Goal: Information Seeking & Learning: Learn about a topic

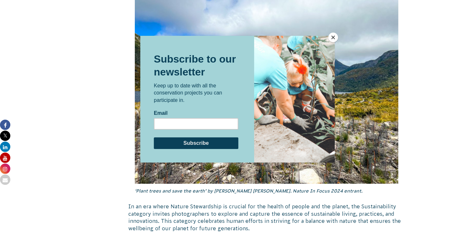
scroll to position [1611, 0]
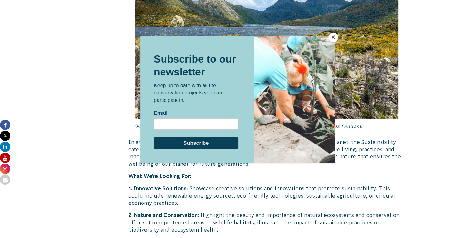
click at [332, 37] on button "Close" at bounding box center [333, 38] width 10 height 10
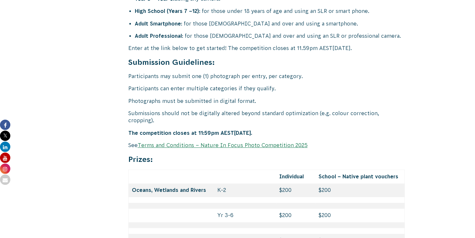
scroll to position [2643, 0]
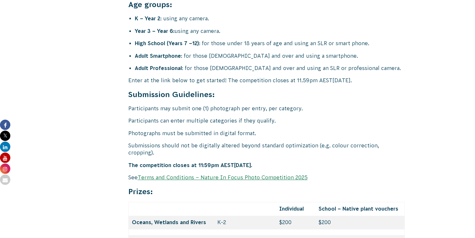
click at [129, 142] on p "Submissions should not be digitally altered beyond standard optimization (e.g. …" at bounding box center [266, 149] width 277 height 15
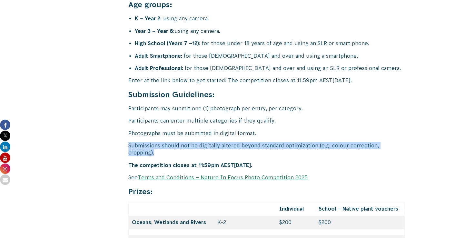
drag, startPoint x: 129, startPoint y: 122, endPoint x: 402, endPoint y: 122, distance: 273.0
click at [402, 142] on p "Submissions should not be digitally altered beyond standard optimization (e.g. …" at bounding box center [266, 149] width 277 height 15
copy p "Submissions should not be digitally altered beyond standard optimization (e.g. …"
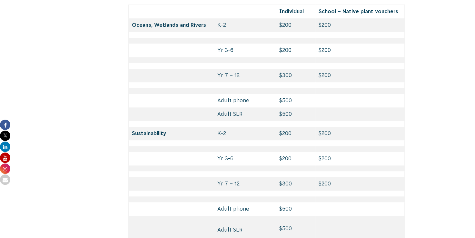
scroll to position [2836, 0]
